Goal: Navigation & Orientation: Find specific page/section

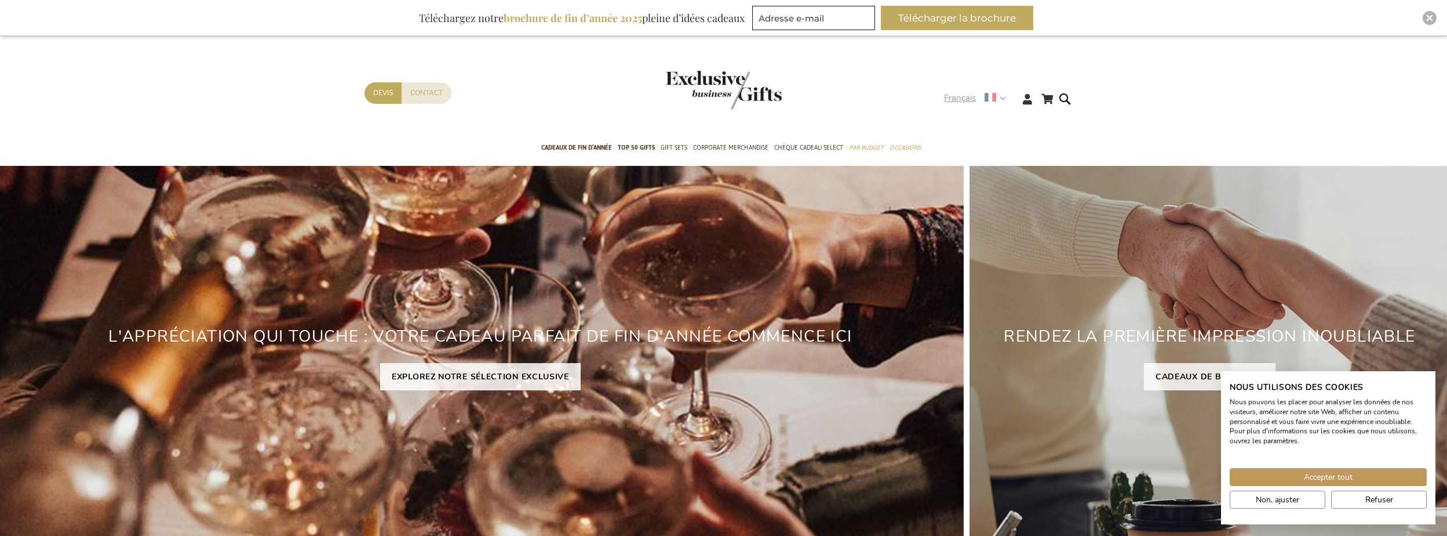
click at [1005, 101] on div "Français" at bounding box center [979, 98] width 70 height 13
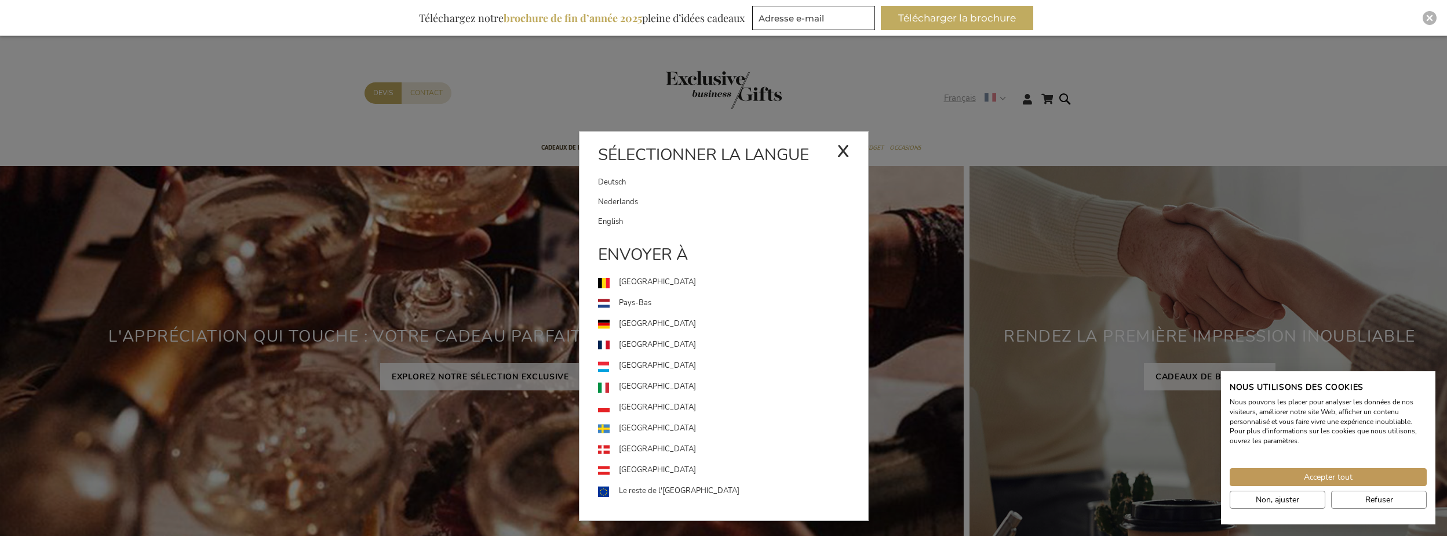
click at [1005, 101] on div "Français x Sélectionner la langue Deutsch Nederlands Envoyer à" at bounding box center [979, 100] width 70 height 17
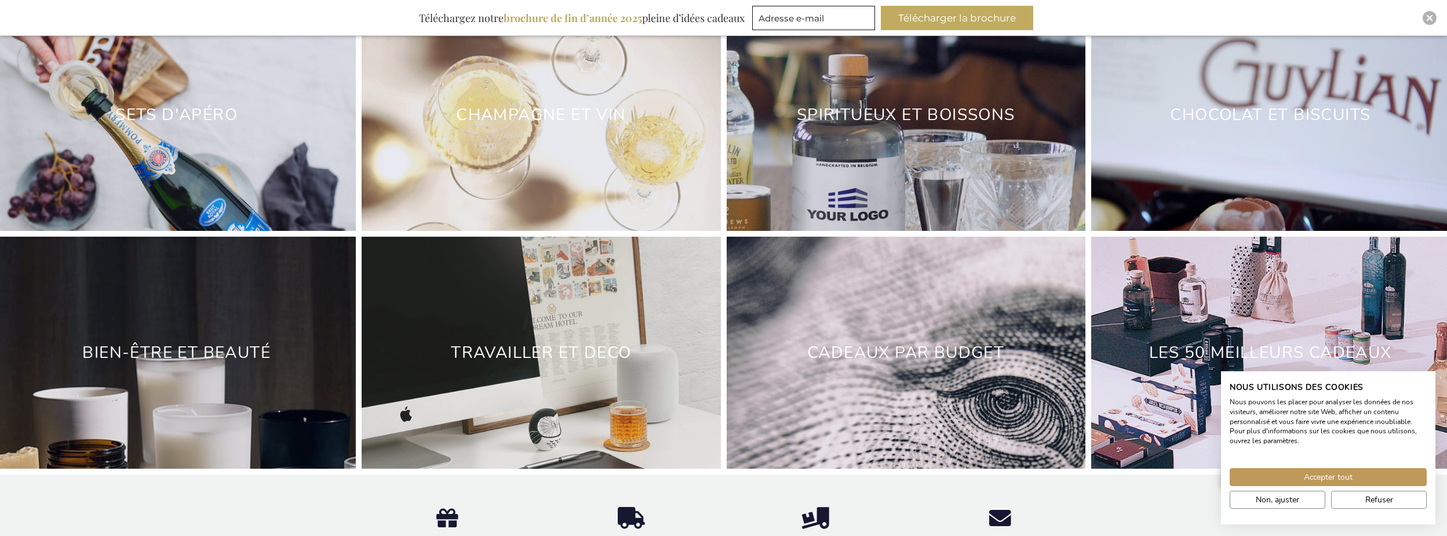
scroll to position [3923, 0]
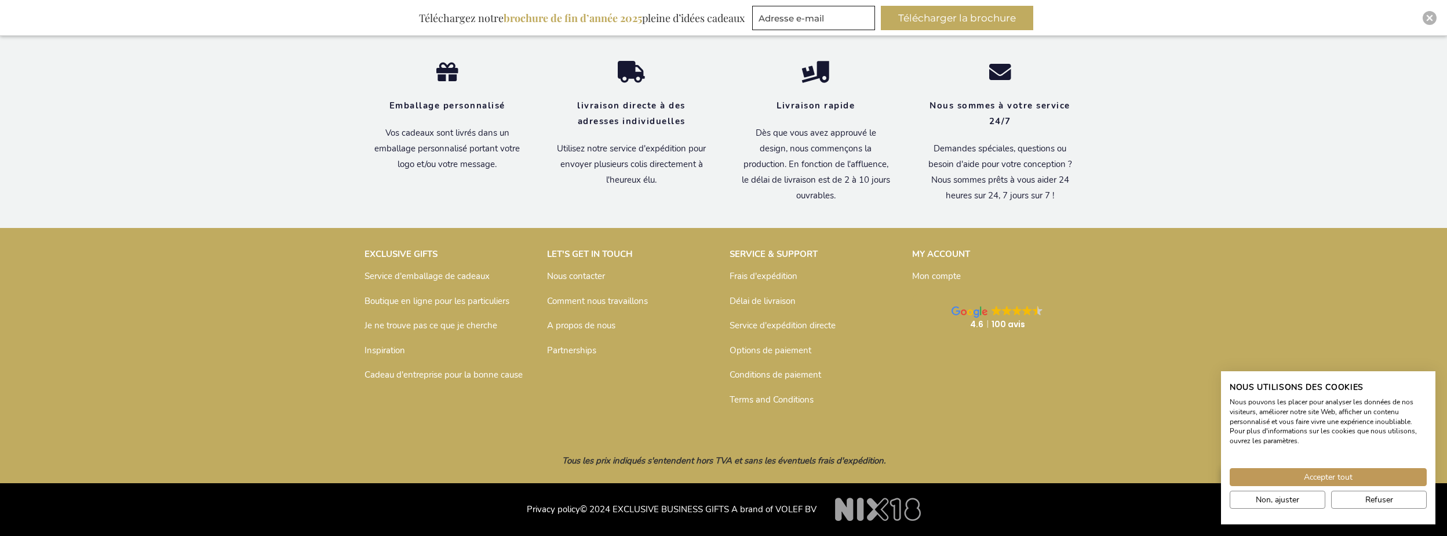
click at [583, 325] on link "A propos de nous" at bounding box center [581, 325] width 68 height 12
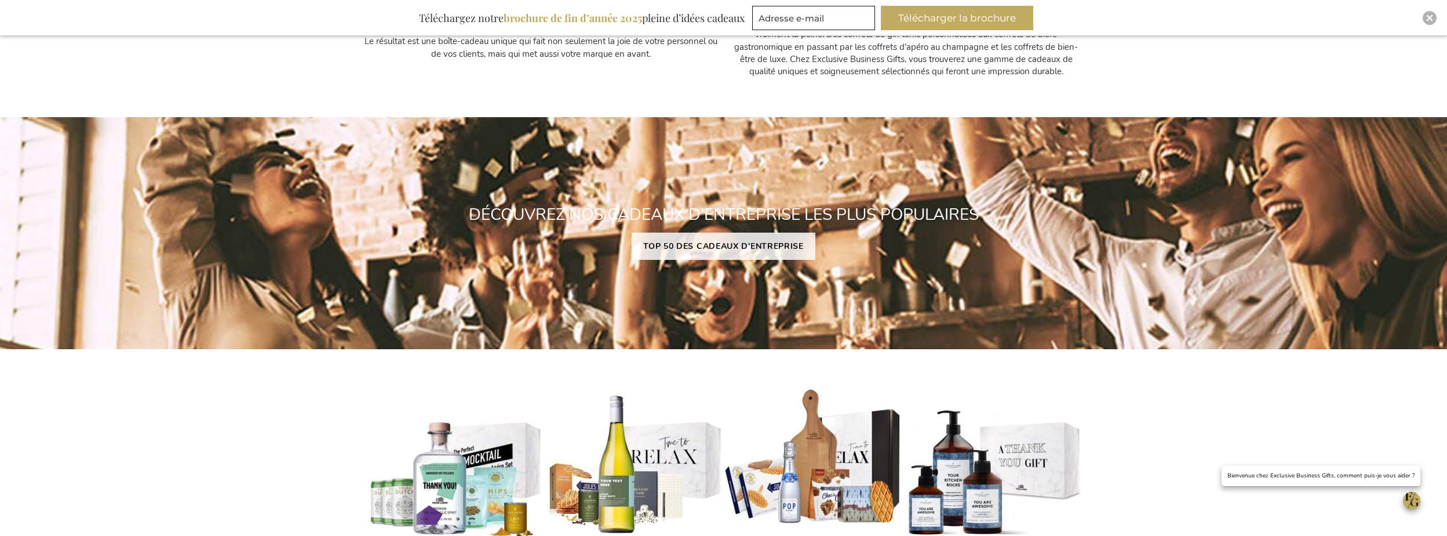
scroll to position [2087, 0]
